Goal: Check status: Check status

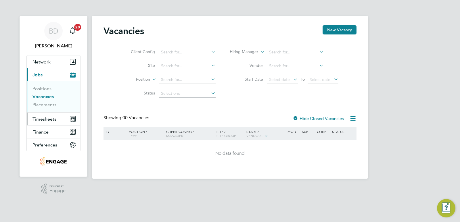
click at [46, 119] on span "Timesheets" at bounding box center [44, 118] width 24 height 5
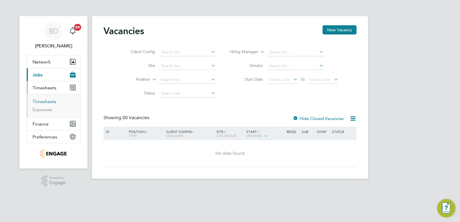
click at [47, 99] on link "Timesheets" at bounding box center [44, 101] width 24 height 5
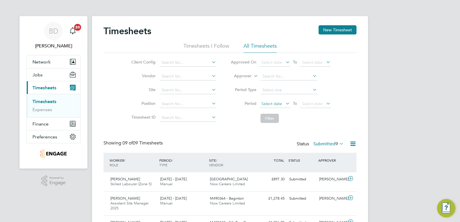
click at [282, 101] on span "Select date" at bounding box center [274, 104] width 31 height 8
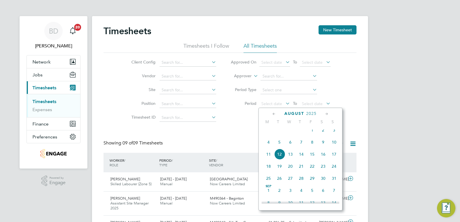
click at [266, 147] on span "4" at bounding box center [268, 142] width 11 height 11
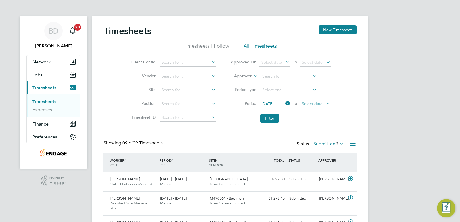
click at [315, 104] on span "Select date" at bounding box center [312, 103] width 21 height 5
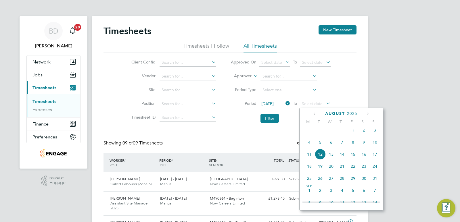
click at [353, 146] on span "8" at bounding box center [352, 142] width 11 height 11
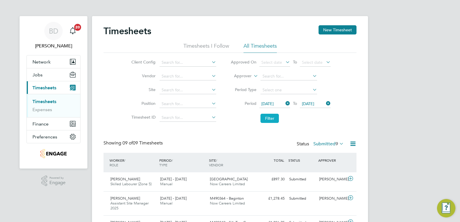
click at [272, 120] on button "Filter" at bounding box center [269, 118] width 18 height 9
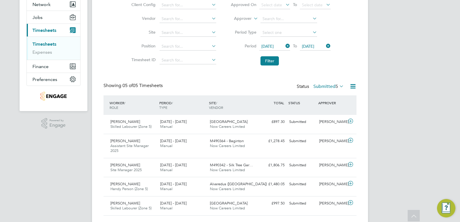
click at [338, 87] on icon at bounding box center [338, 86] width 0 height 8
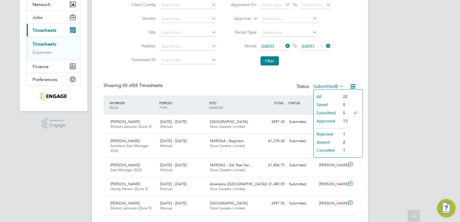
click at [326, 119] on li "Approved" at bounding box center [327, 121] width 26 height 8
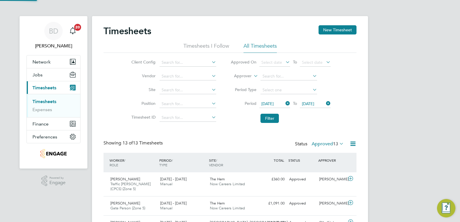
scroll to position [3, 3]
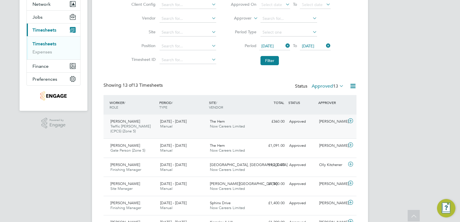
click at [349, 120] on icon at bounding box center [350, 121] width 7 height 5
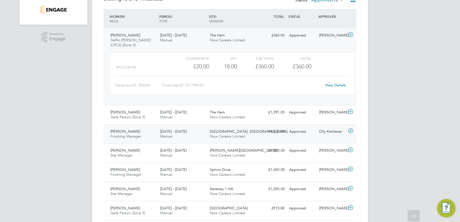
scroll to position [173, 0]
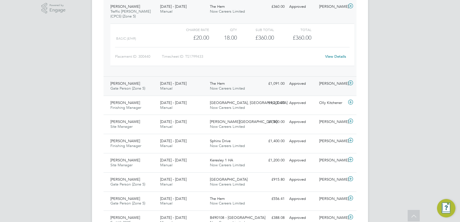
click at [350, 82] on icon at bounding box center [350, 83] width 7 height 5
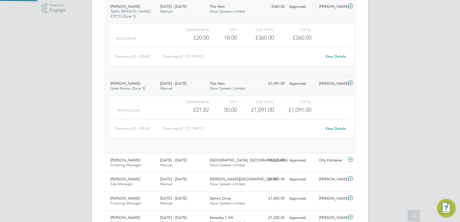
scroll to position [10, 56]
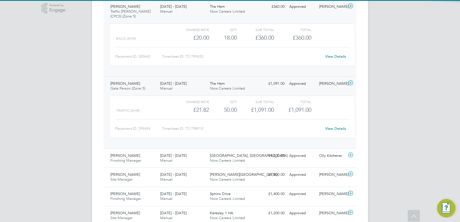
click at [350, 4] on icon at bounding box center [350, 6] width 7 height 5
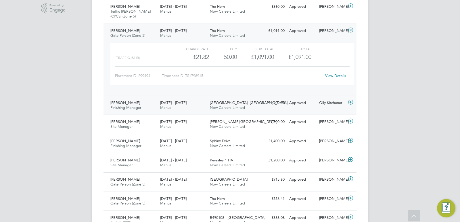
click at [351, 102] on icon at bounding box center [350, 102] width 7 height 5
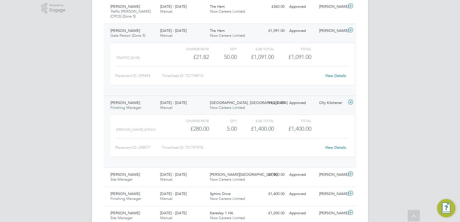
click at [349, 28] on icon at bounding box center [350, 30] width 7 height 5
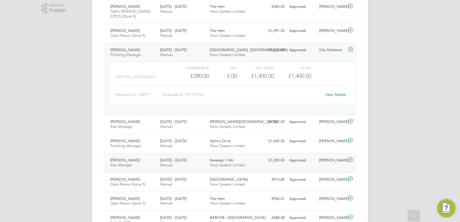
scroll to position [230, 0]
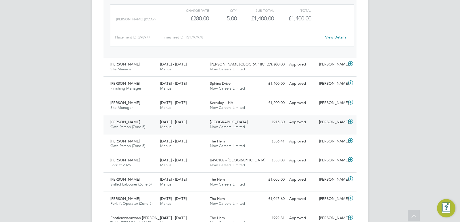
click at [351, 121] on icon at bounding box center [350, 121] width 7 height 5
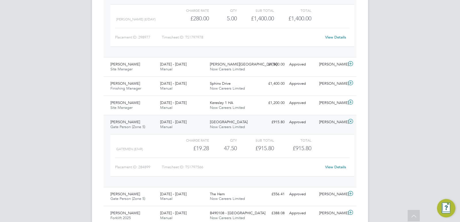
scroll to position [144, 0]
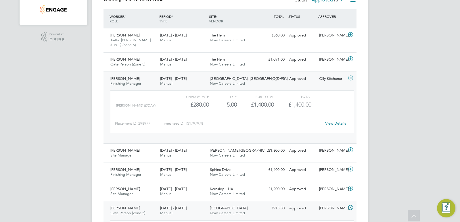
click at [349, 76] on icon at bounding box center [350, 78] width 7 height 5
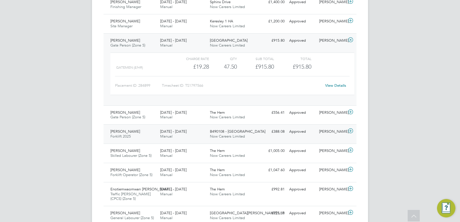
scroll to position [201, 0]
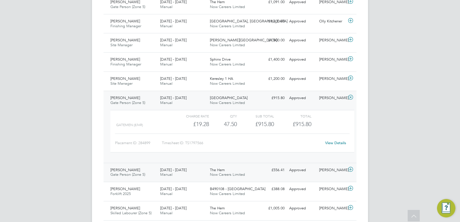
click at [349, 169] on icon at bounding box center [350, 169] width 7 height 5
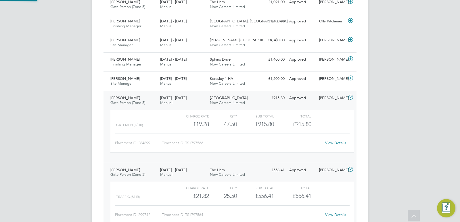
scroll to position [10, 56]
click at [352, 96] on icon at bounding box center [350, 97] width 7 height 5
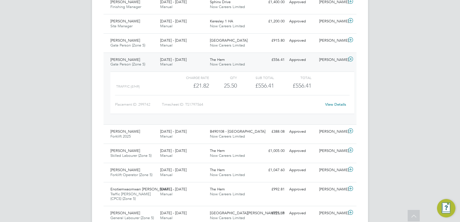
scroll to position [230, 0]
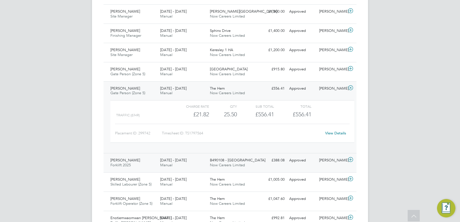
click at [350, 159] on icon at bounding box center [350, 159] width 7 height 5
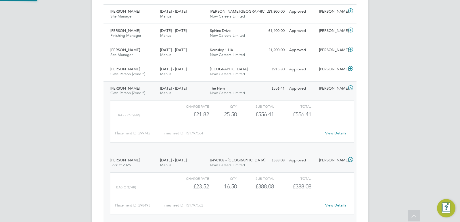
scroll to position [10, 56]
click at [351, 88] on icon at bounding box center [350, 88] width 7 height 5
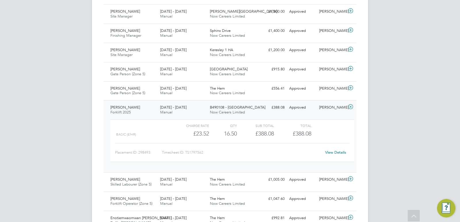
scroll to position [259, 0]
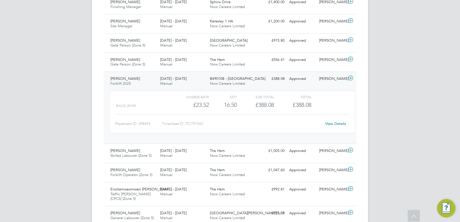
drag, startPoint x: 352, startPoint y: 151, endPoint x: 357, endPoint y: 113, distance: 38.2
click at [352, 149] on icon at bounding box center [350, 150] width 7 height 5
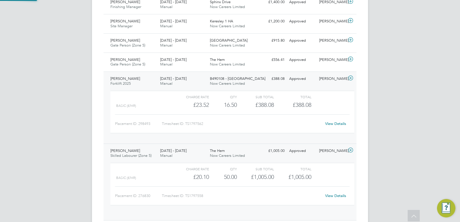
scroll to position [10, 56]
click at [350, 79] on icon at bounding box center [350, 78] width 7 height 5
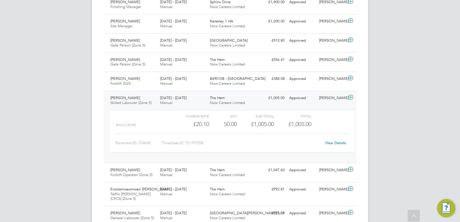
scroll to position [283, 0]
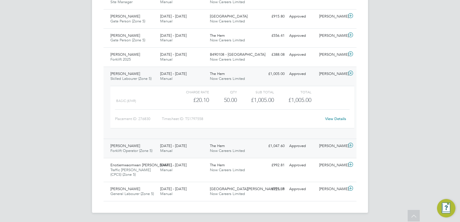
click at [351, 145] on icon at bounding box center [350, 145] width 7 height 5
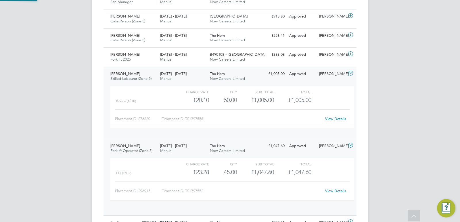
scroll to position [10, 56]
click at [350, 72] on icon at bounding box center [350, 73] width 7 height 5
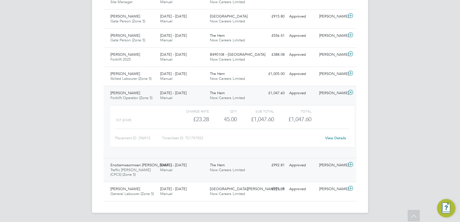
click at [348, 164] on icon at bounding box center [350, 164] width 7 height 5
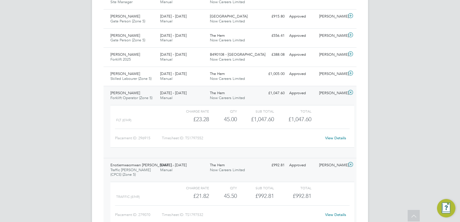
click at [351, 91] on icon at bounding box center [350, 92] width 7 height 5
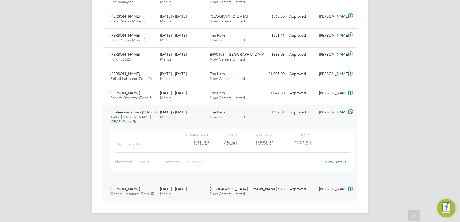
click at [349, 187] on icon at bounding box center [350, 188] width 7 height 5
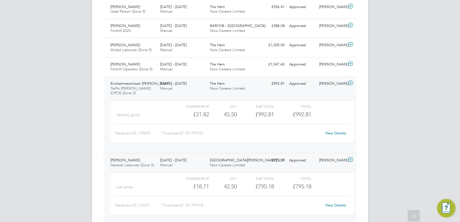
scroll to position [336, 0]
